Goal: Transaction & Acquisition: Download file/media

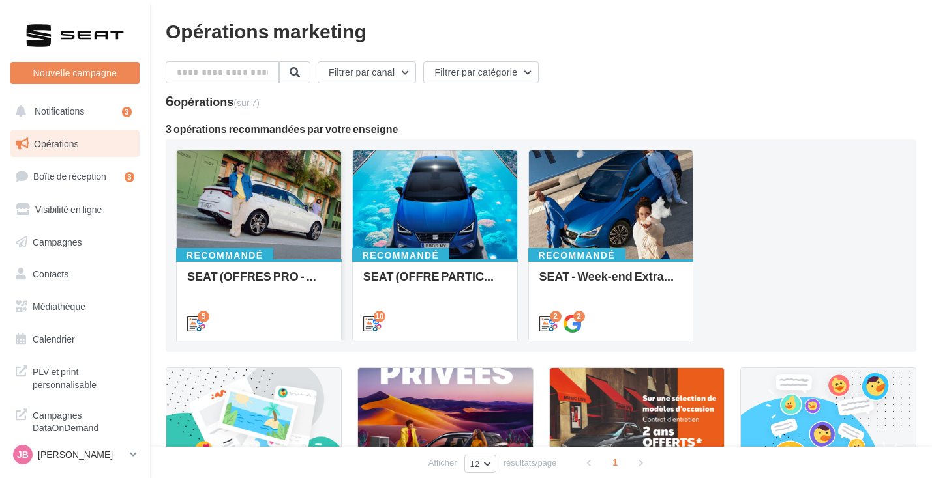
click at [263, 213] on div at bounding box center [259, 206] width 164 height 110
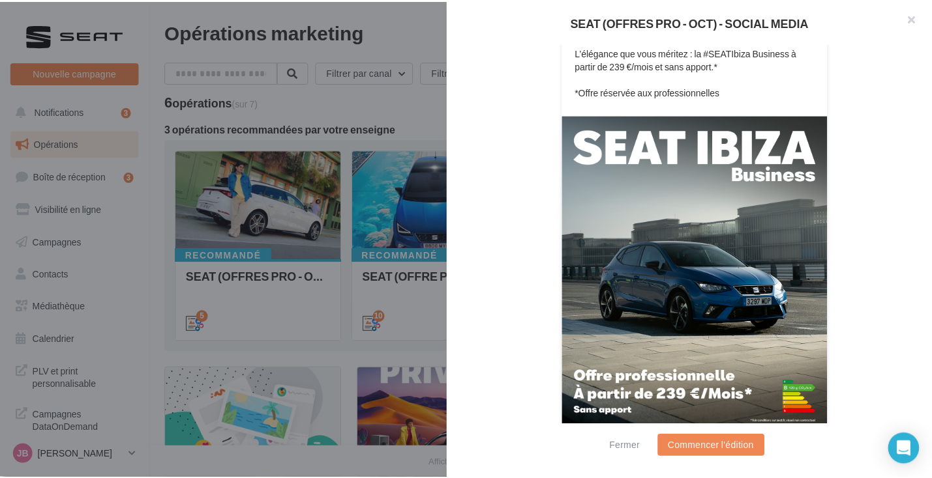
scroll to position [319, 0]
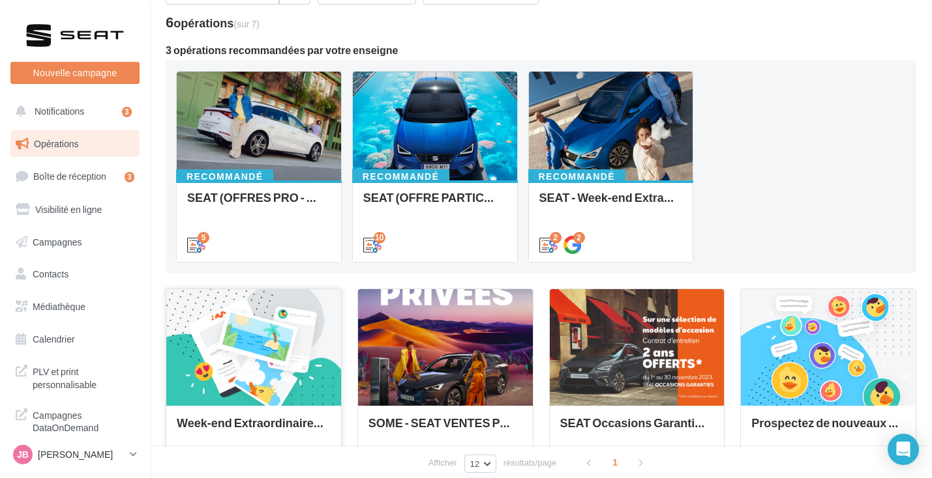
scroll to position [153, 0]
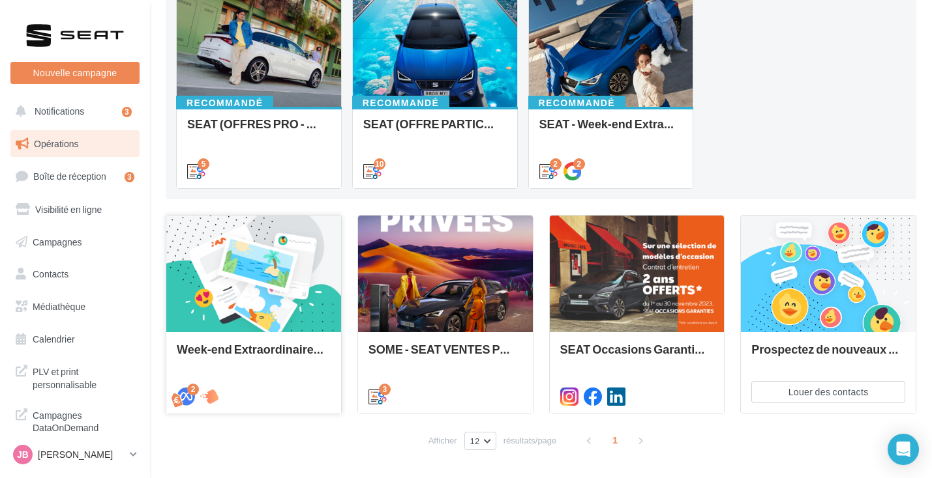
click at [259, 296] on div at bounding box center [253, 274] width 175 height 117
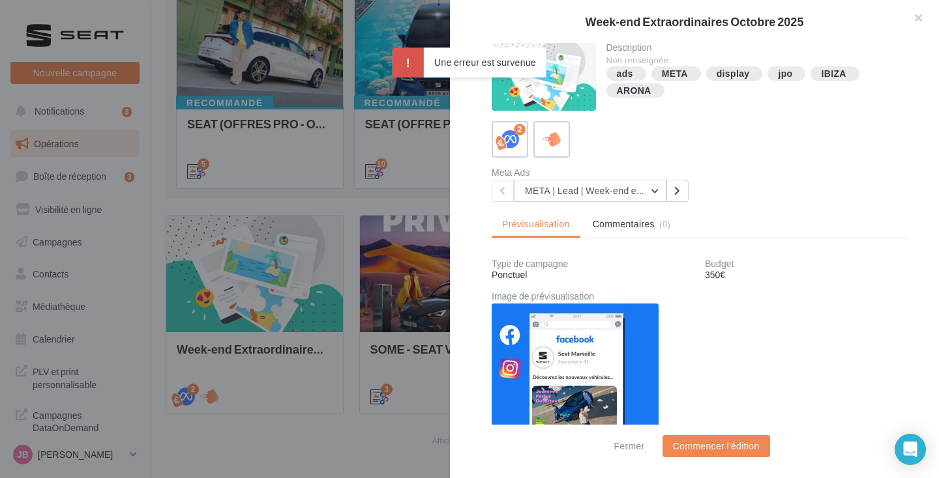
click at [387, 228] on div at bounding box center [469, 239] width 939 height 478
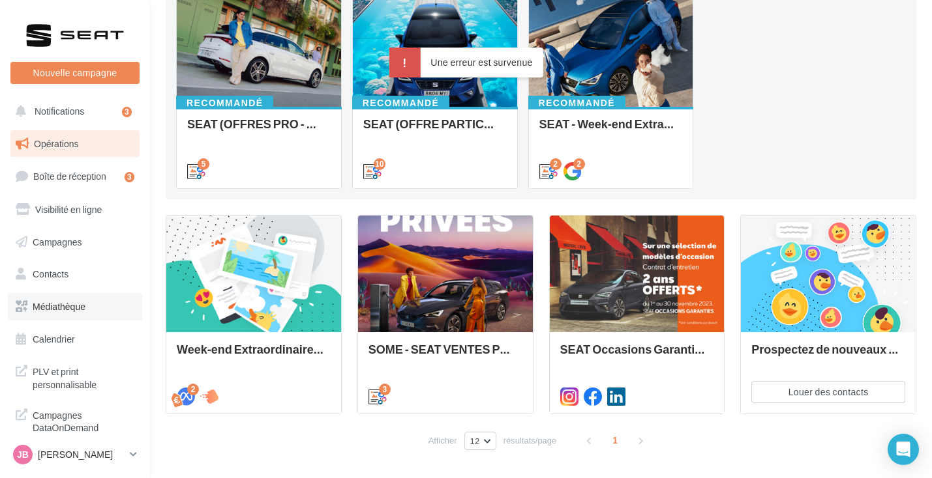
click at [53, 312] on link "Médiathèque" at bounding box center [75, 306] width 134 height 27
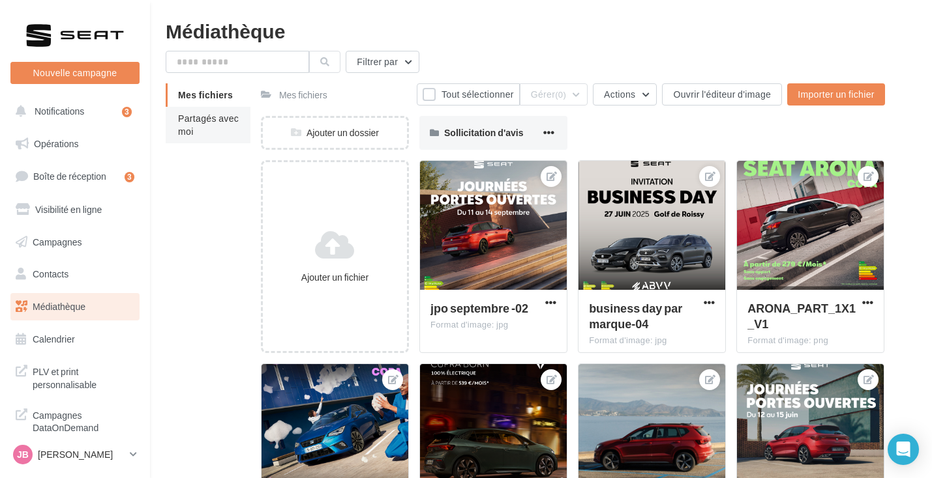
click at [191, 108] on li "Partagés avec moi" at bounding box center [208, 125] width 85 height 37
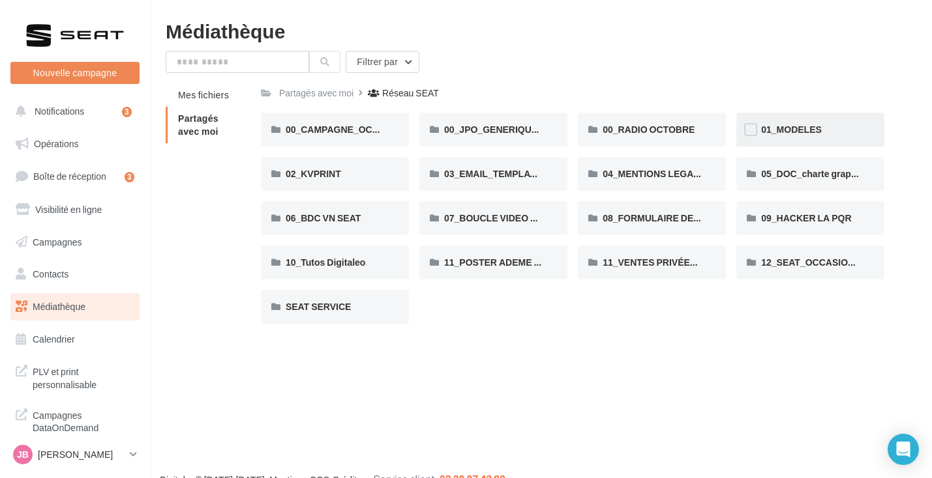
click at [787, 139] on div "01_MODELES" at bounding box center [810, 130] width 148 height 34
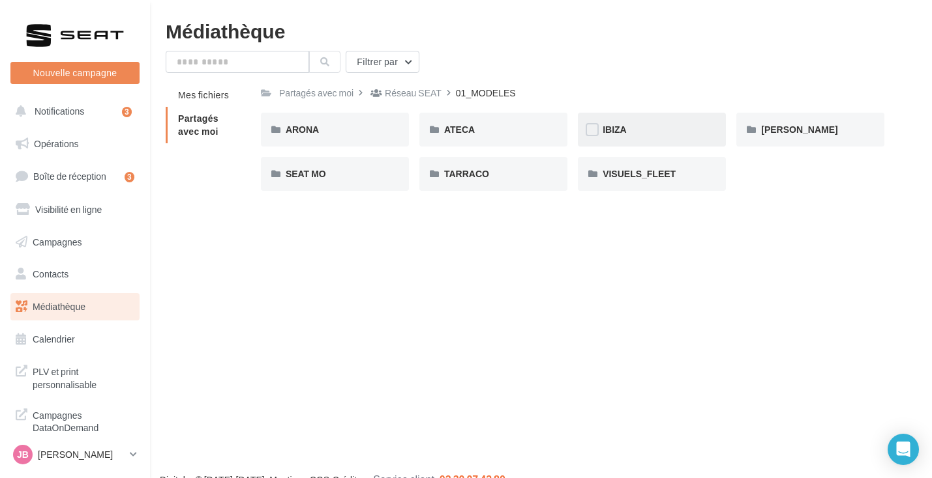
click at [657, 134] on div "IBIZA" at bounding box center [651, 129] width 98 height 13
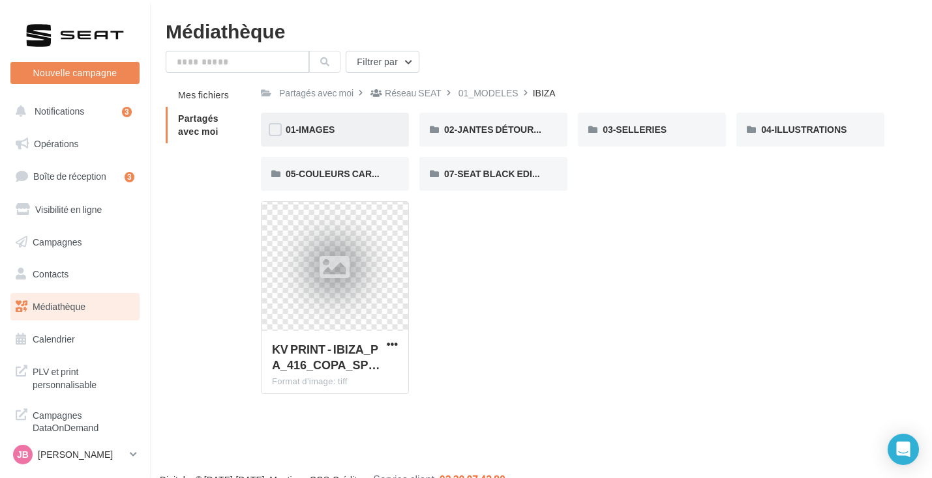
click at [392, 147] on div "01-IMAGES" at bounding box center [335, 130] width 148 height 34
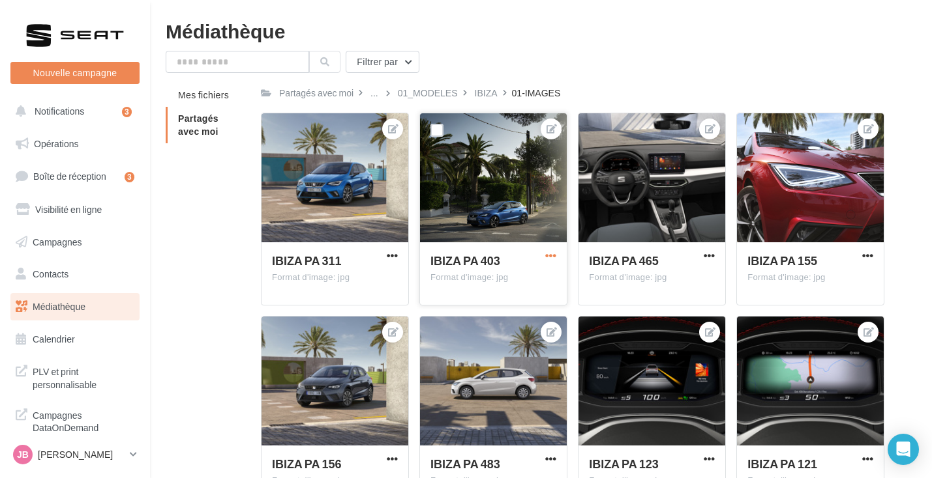
click at [552, 252] on span "button" at bounding box center [550, 255] width 11 height 11
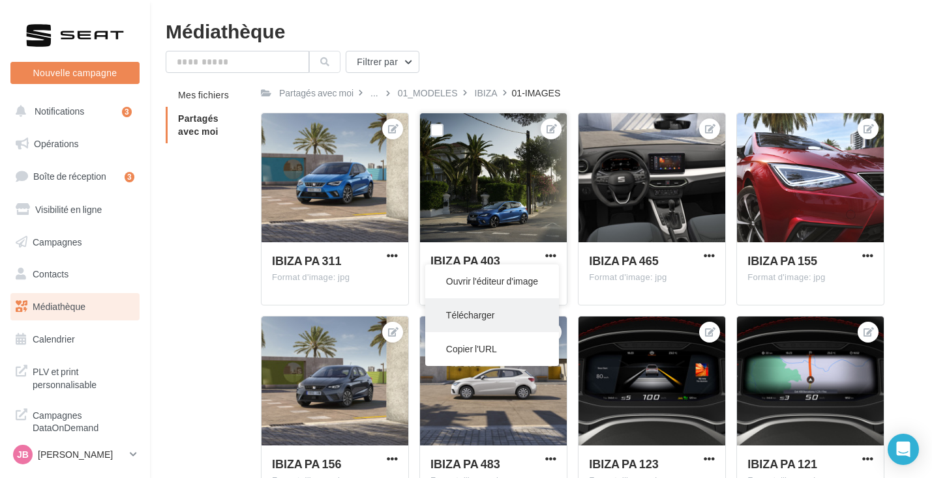
click at [507, 310] on button "Télécharger" at bounding box center [492, 316] width 134 height 34
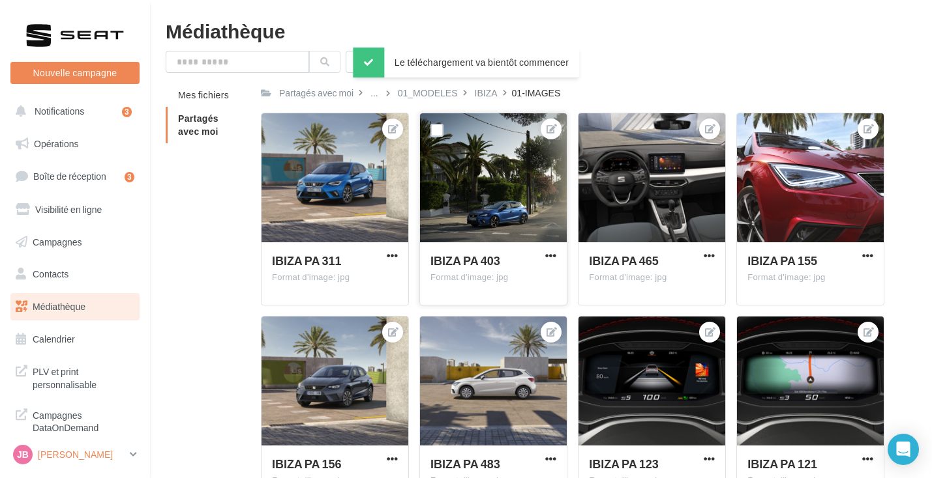
click at [74, 459] on p "[PERSON_NAME]" at bounding box center [81, 455] width 87 height 13
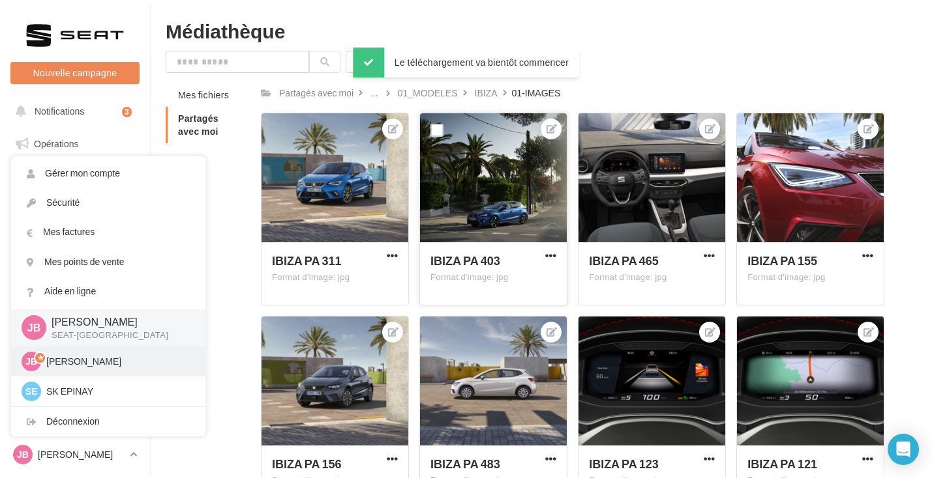
click at [72, 375] on div "JB Justine BOURGEOIS cupra_epinaysurseine" at bounding box center [108, 362] width 194 height 30
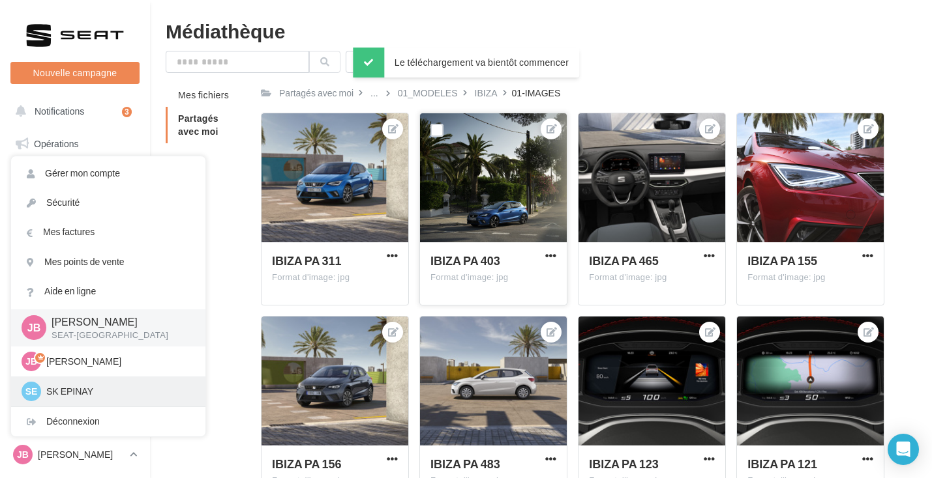
click at [72, 393] on p "SK EPINAY" at bounding box center [117, 391] width 143 height 13
